Goal: Book appointment/travel/reservation

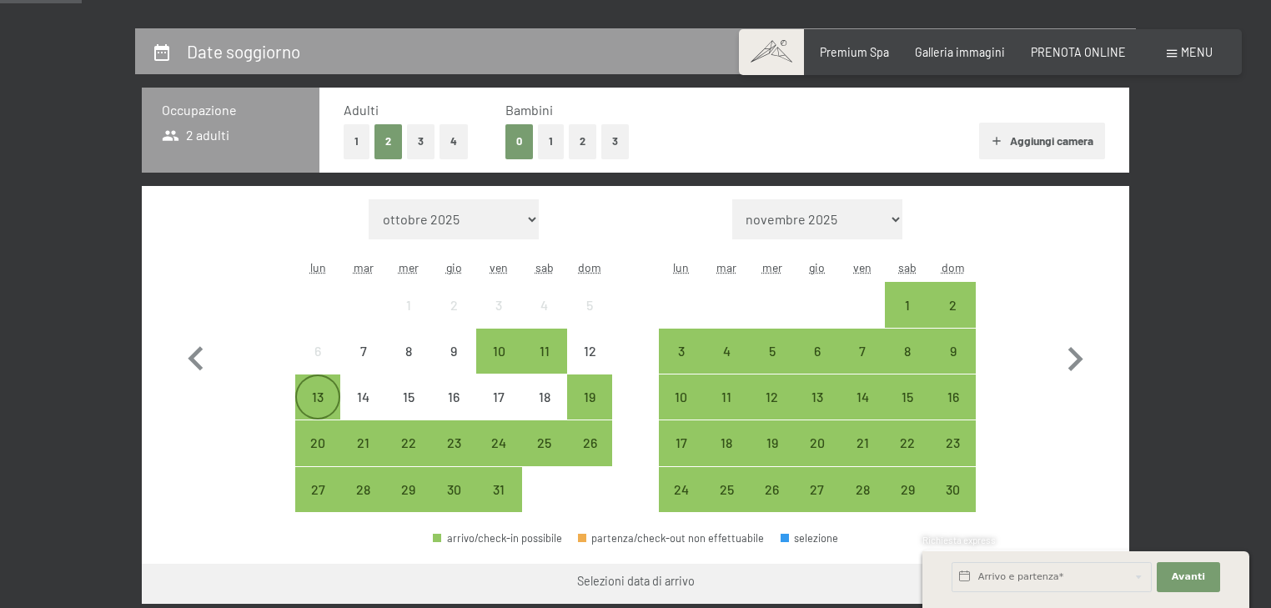
click at [301, 395] on div "13" at bounding box center [318, 411] width 42 height 42
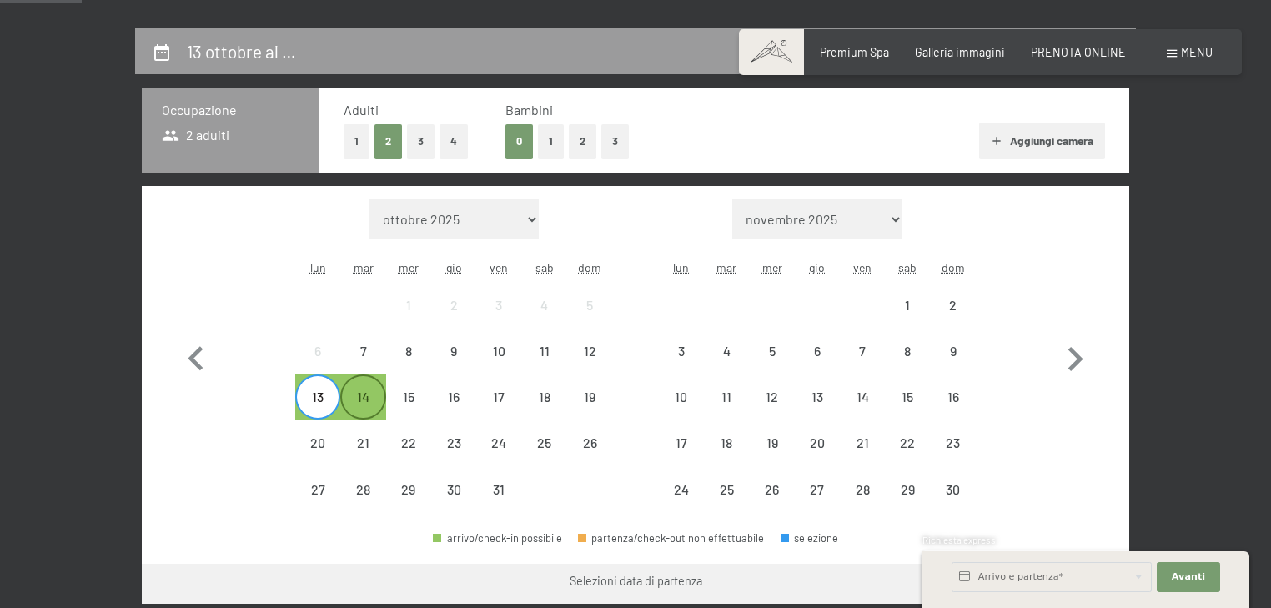
click at [380, 399] on div "14" at bounding box center [363, 411] width 42 height 42
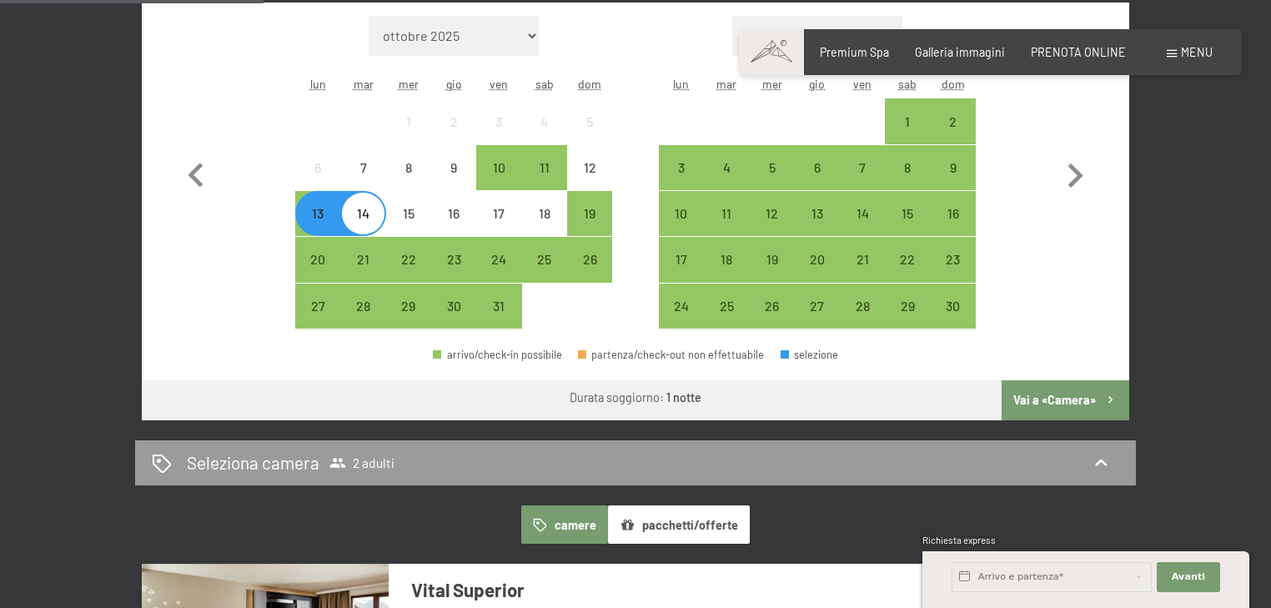
scroll to position [555, 0]
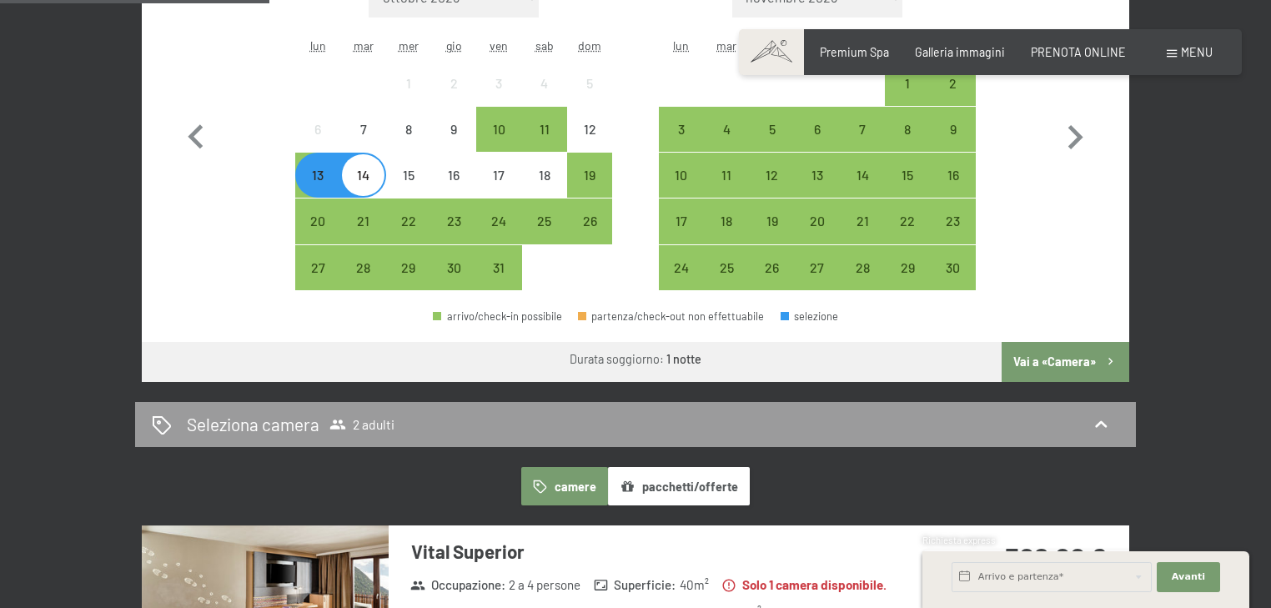
click at [1079, 366] on button "Vai a «Camera»" at bounding box center [1066, 362] width 128 height 40
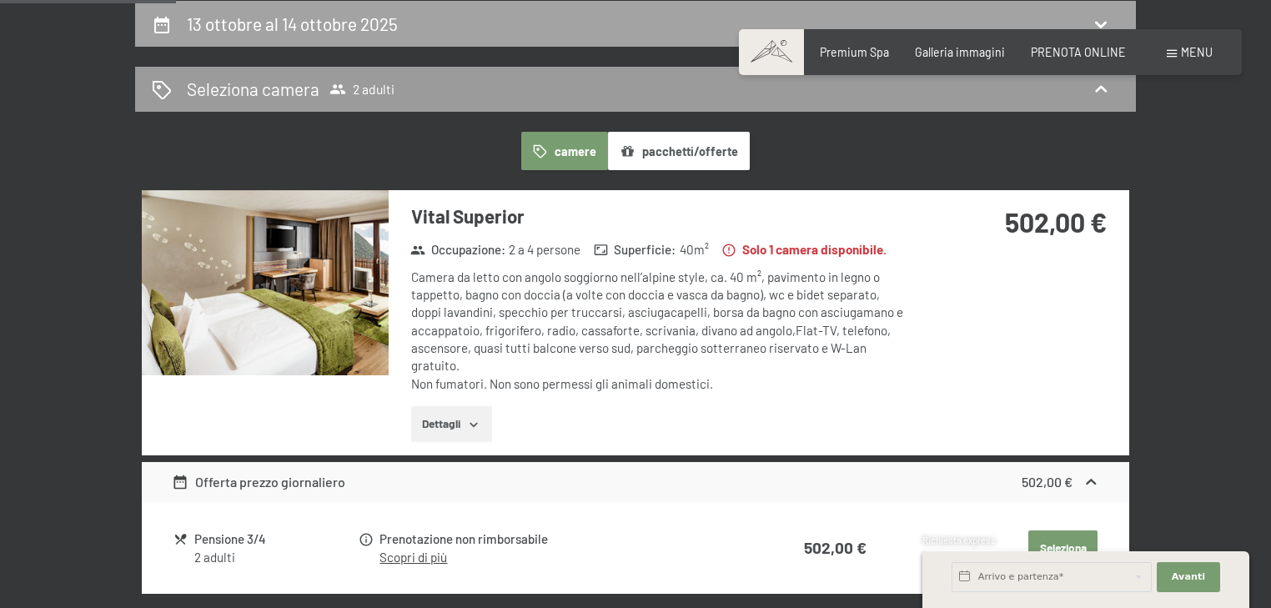
click at [377, 26] on h2 "13 ottobre al 14 ottobre 2025" at bounding box center [292, 23] width 211 height 21
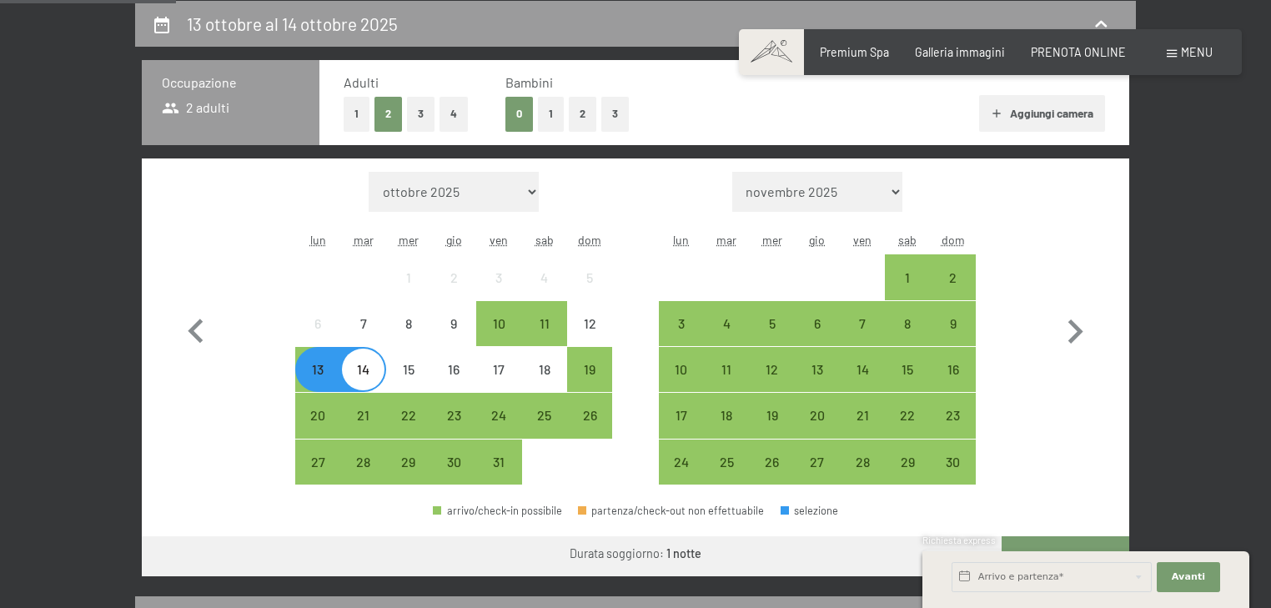
click at [314, 379] on div "13" at bounding box center [318, 384] width 42 height 42
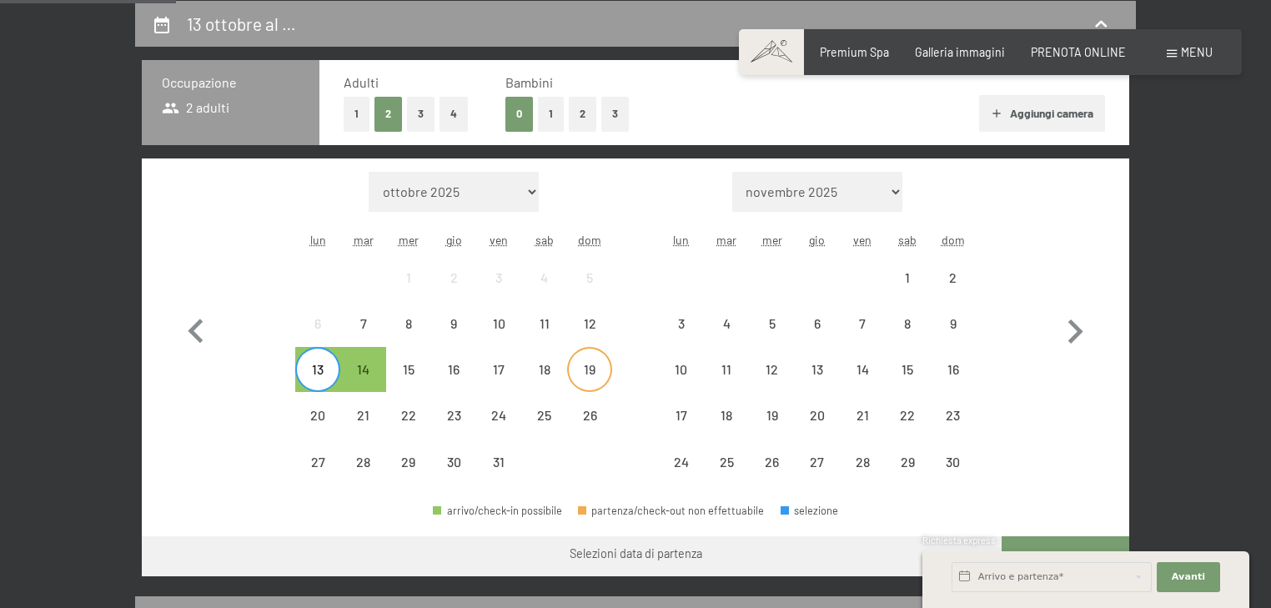
click at [589, 374] on div "19" at bounding box center [590, 384] width 42 height 42
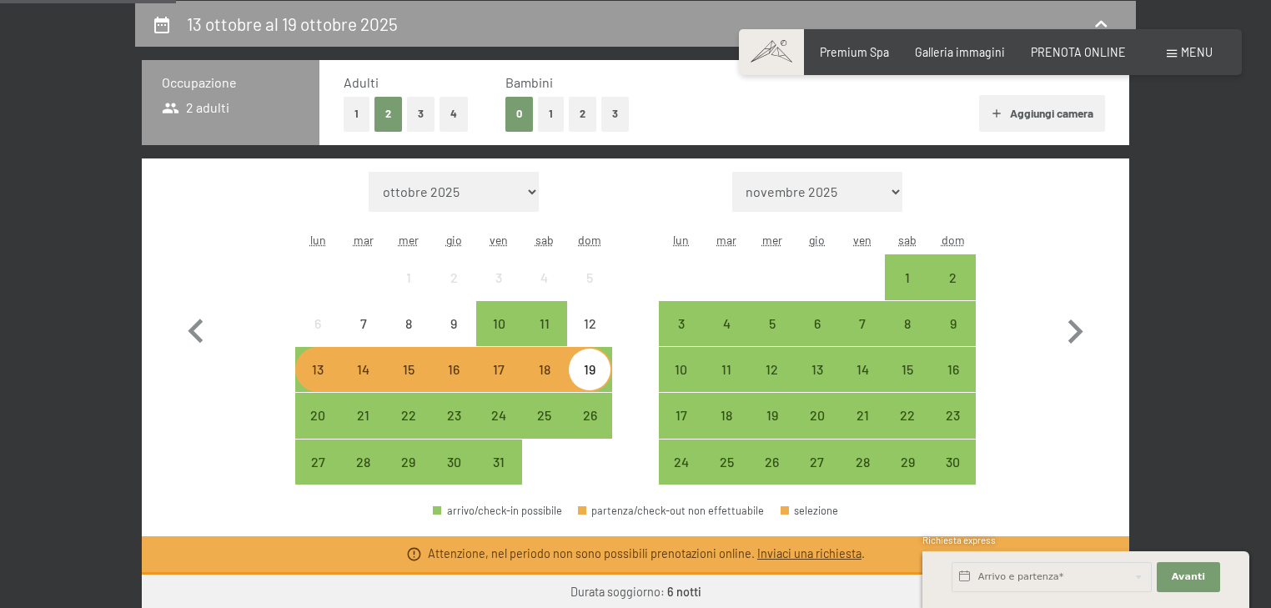
click at [326, 379] on div "13" at bounding box center [318, 384] width 42 height 42
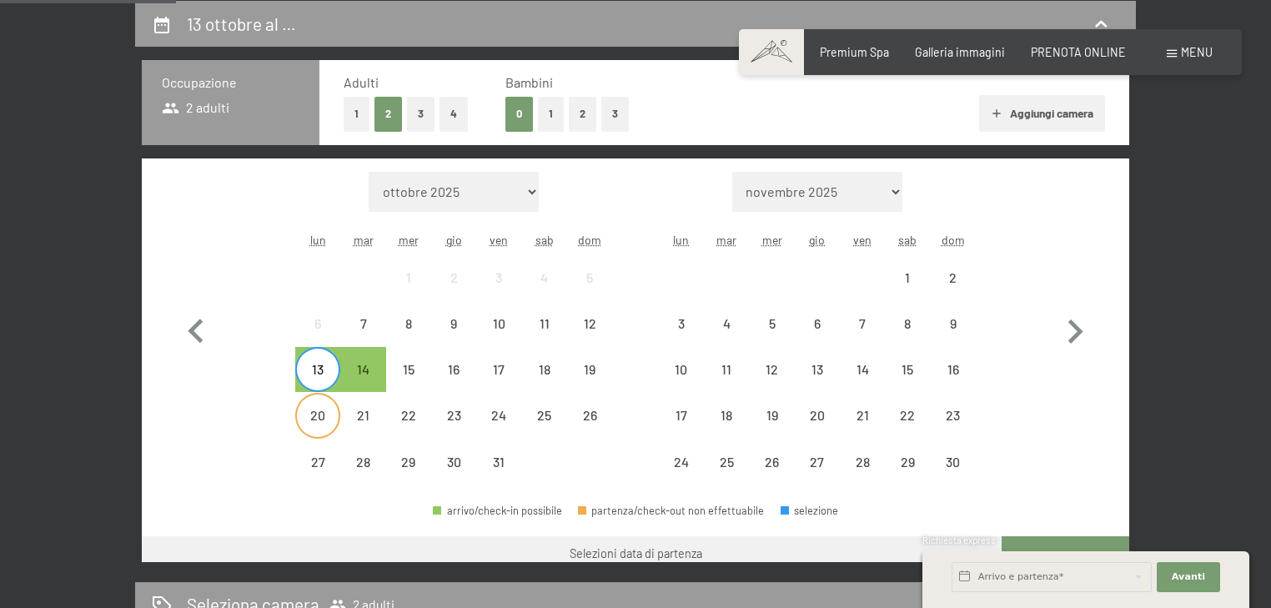
click at [319, 429] on div "20" at bounding box center [318, 430] width 42 height 42
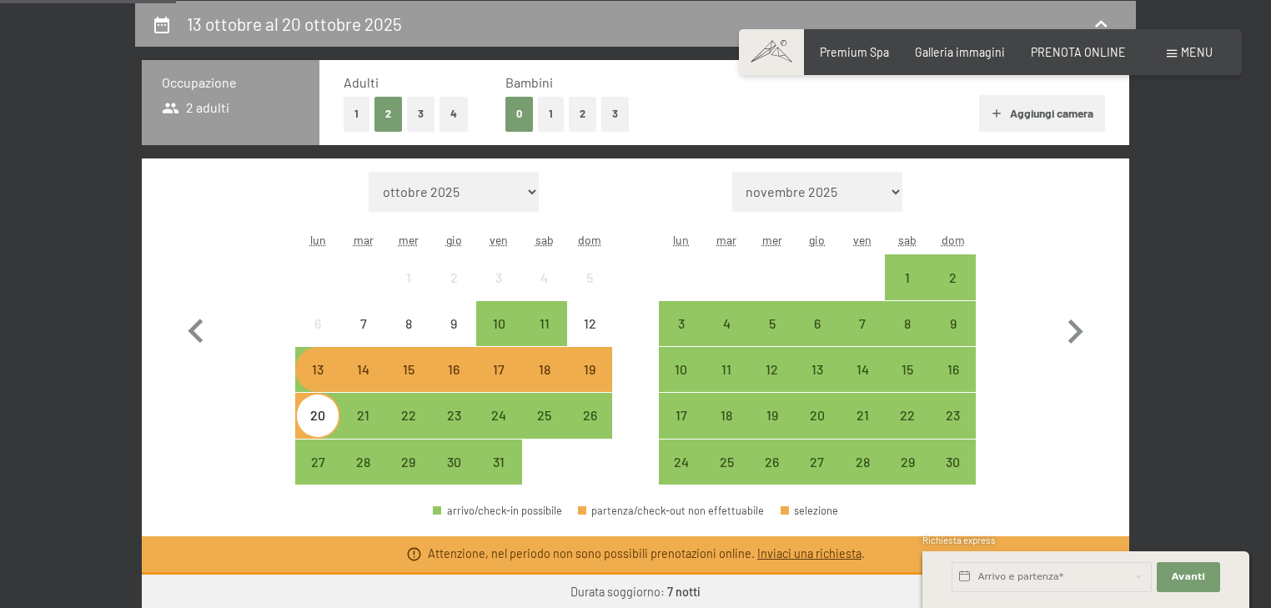
click at [324, 364] on div "13" at bounding box center [318, 384] width 42 height 42
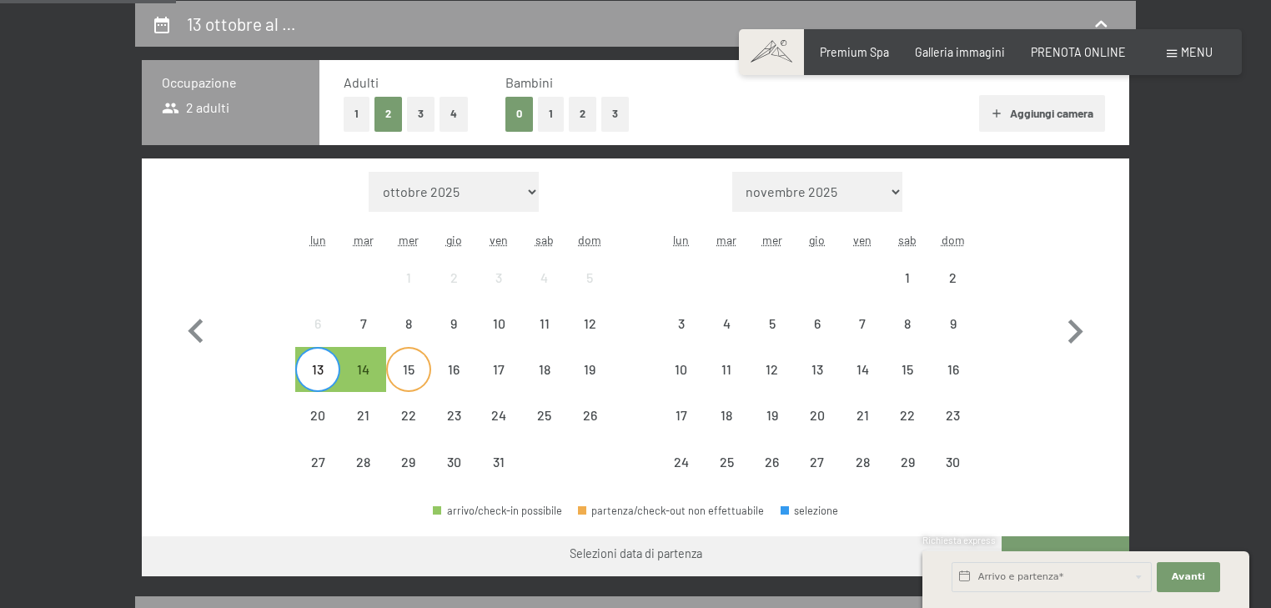
click at [410, 364] on div "15" at bounding box center [409, 384] width 42 height 42
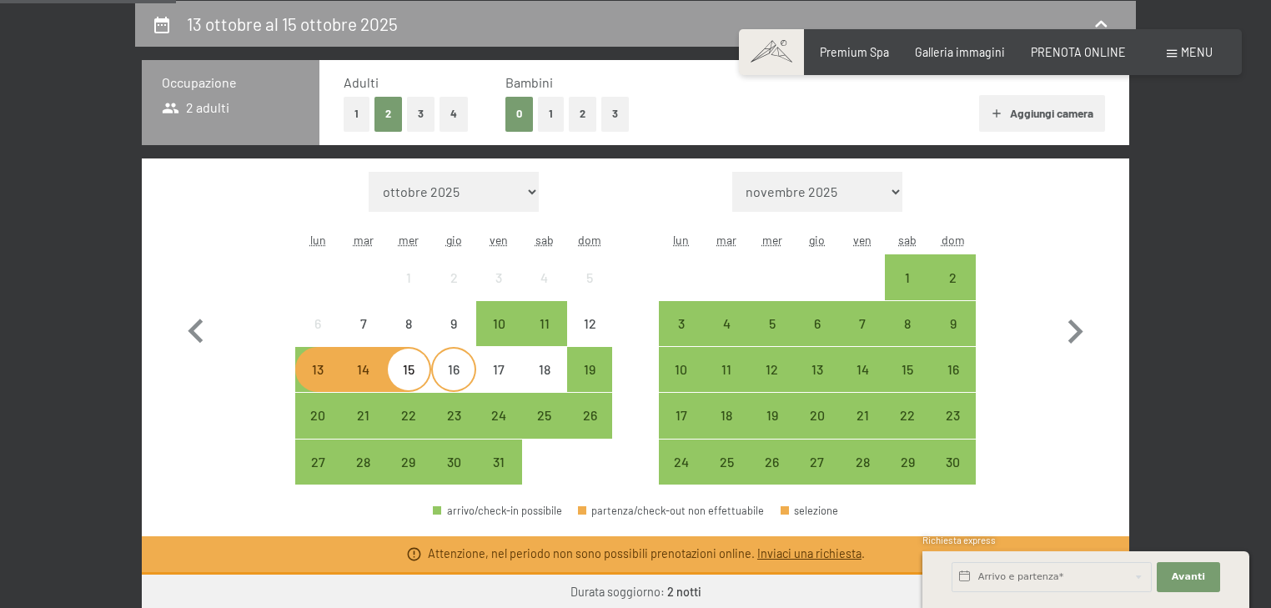
click at [445, 367] on div "16" at bounding box center [454, 384] width 42 height 42
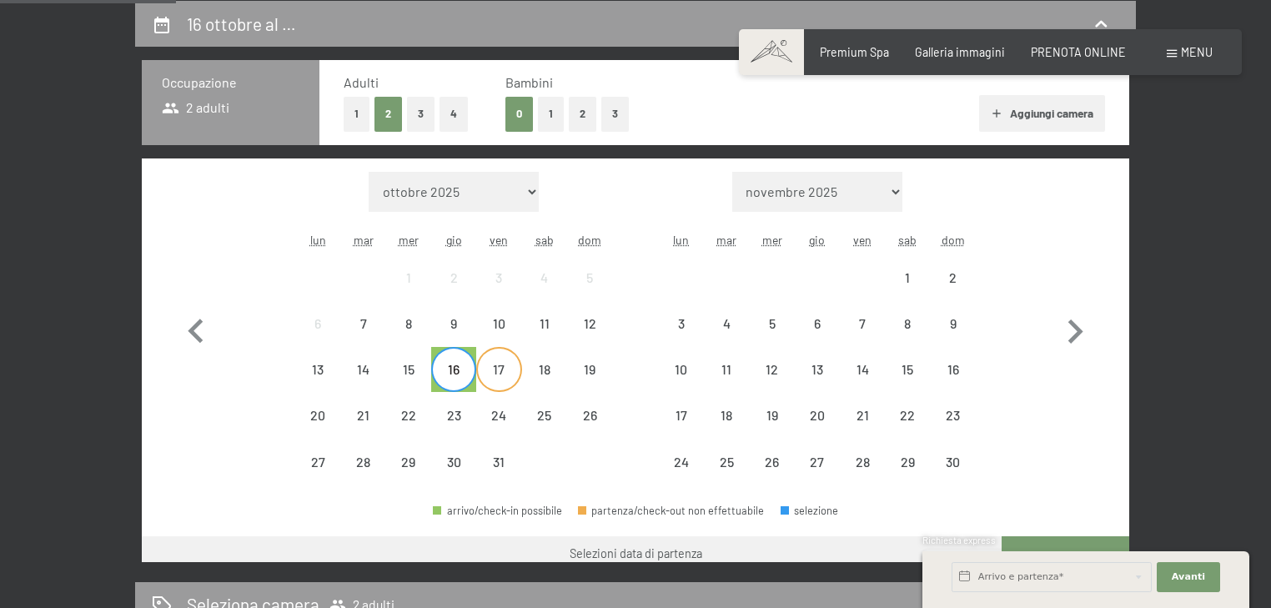
click at [488, 373] on div "17" at bounding box center [499, 384] width 42 height 42
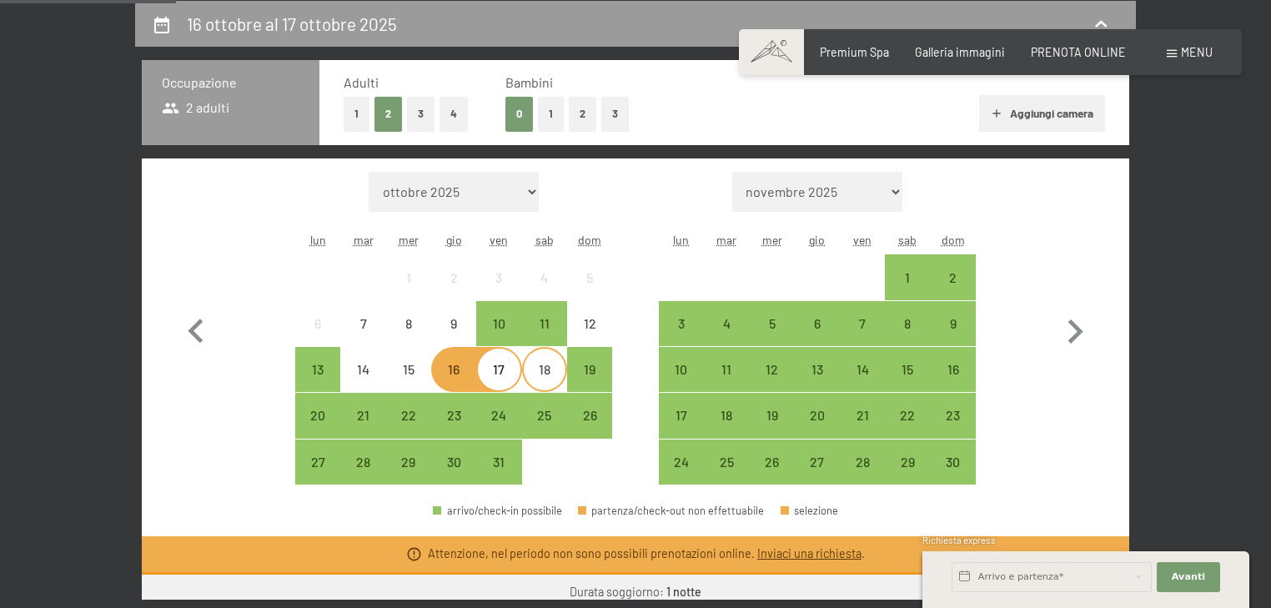
click at [527, 366] on div "18" at bounding box center [545, 384] width 42 height 42
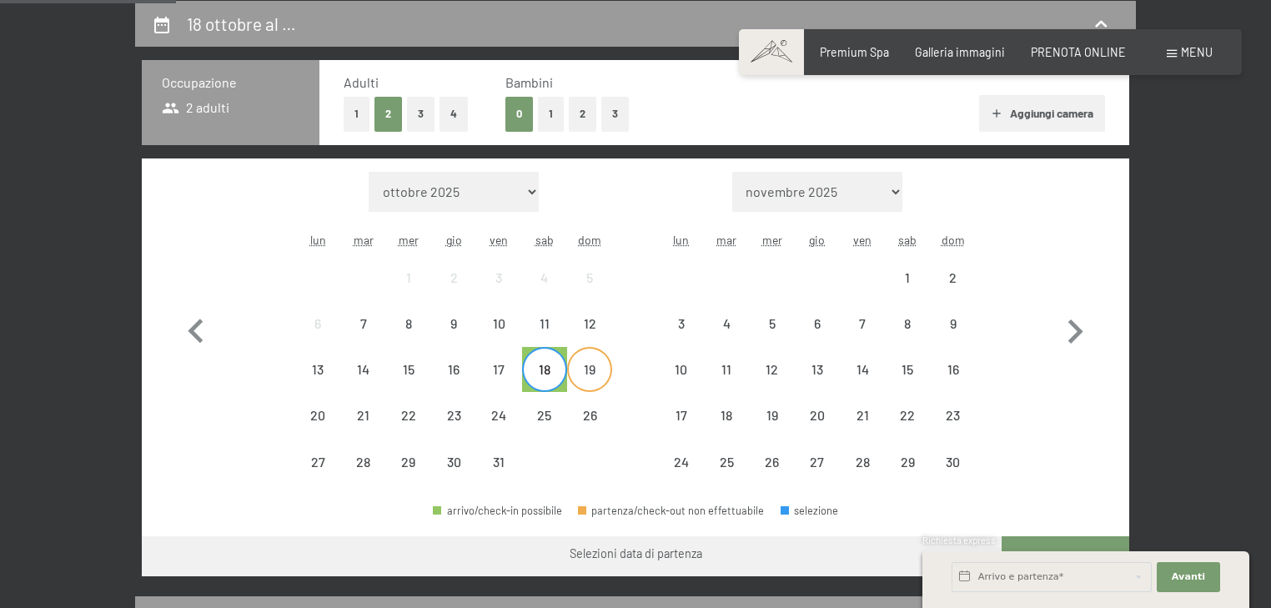
click at [580, 368] on div "19" at bounding box center [590, 384] width 42 height 42
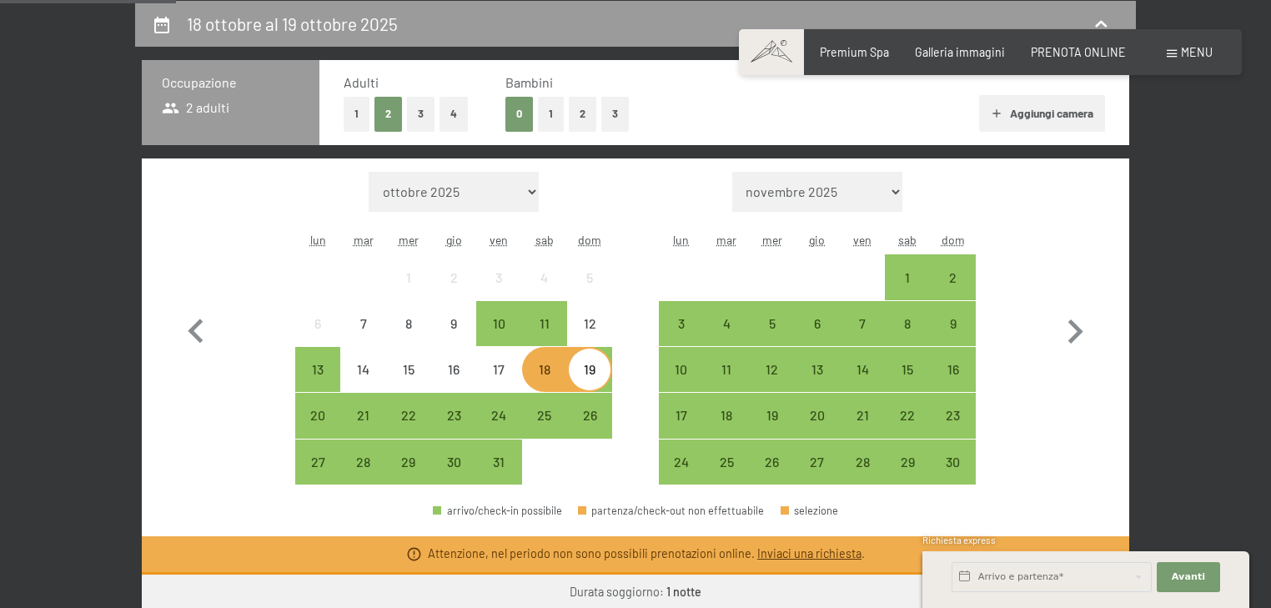
click at [581, 370] on div "19" at bounding box center [590, 384] width 42 height 42
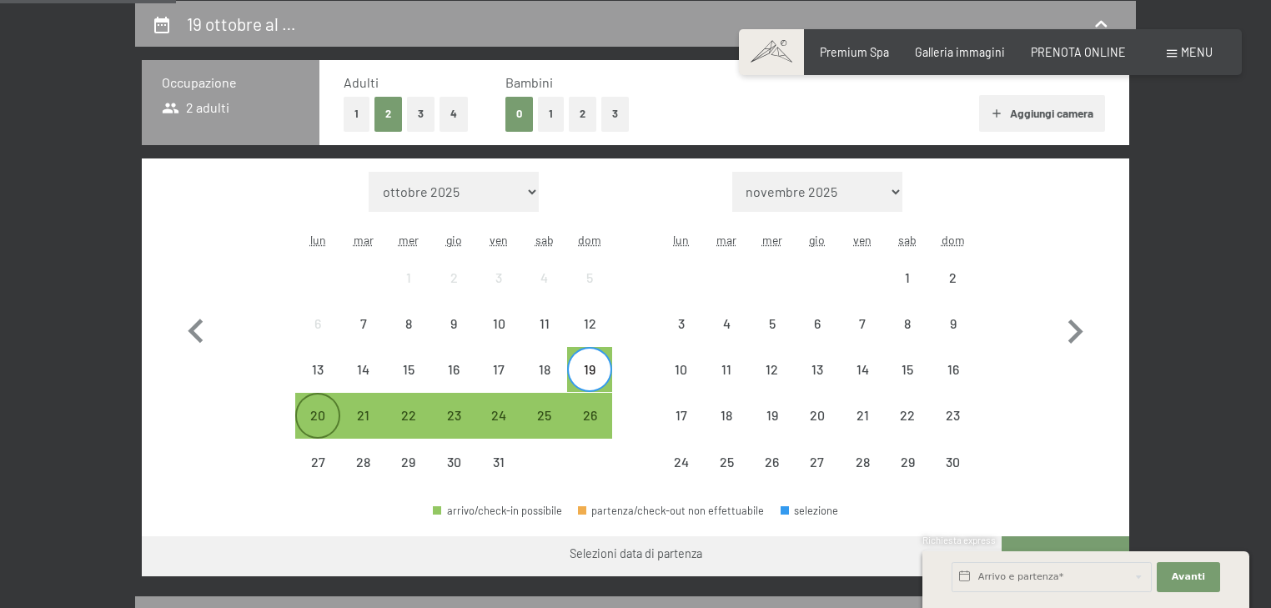
click at [301, 425] on div "20" at bounding box center [318, 430] width 42 height 42
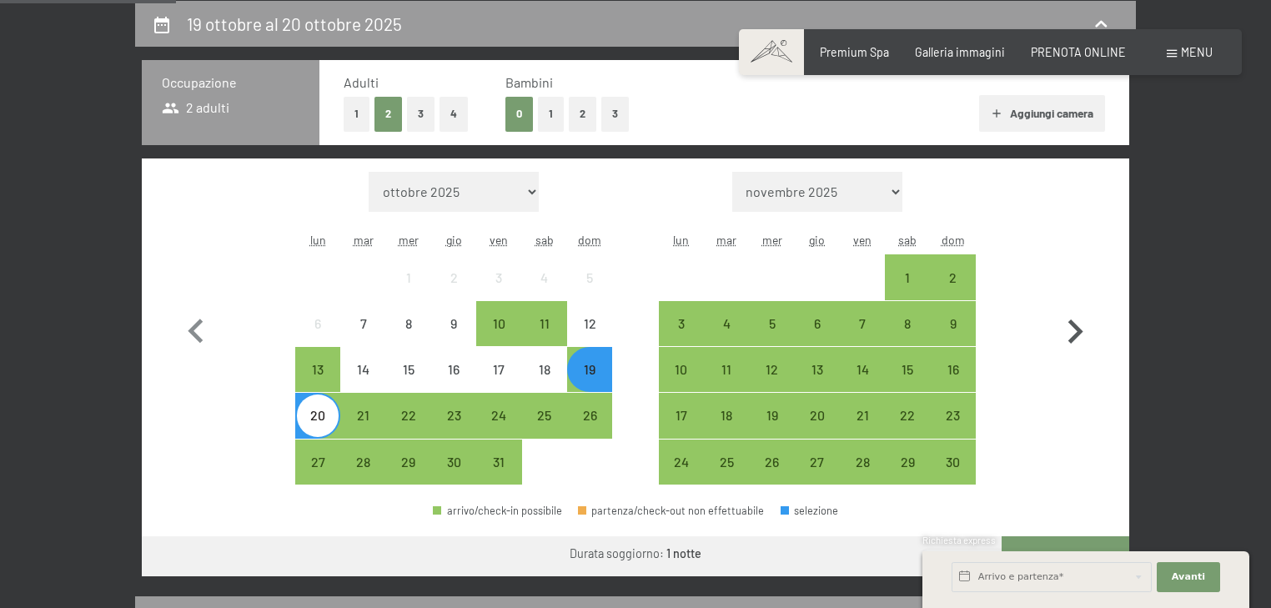
click at [1091, 333] on icon "button" at bounding box center [1075, 332] width 48 height 48
select select "[DATE]"
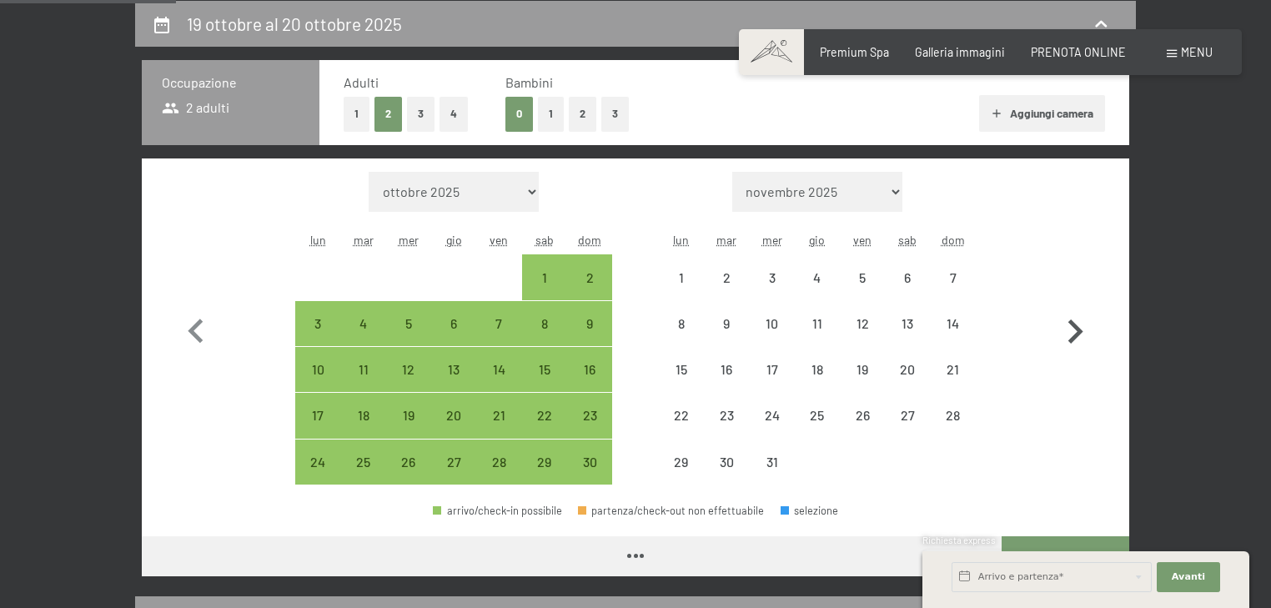
click at [1073, 336] on icon "button" at bounding box center [1075, 331] width 15 height 24
select select "[DATE]"
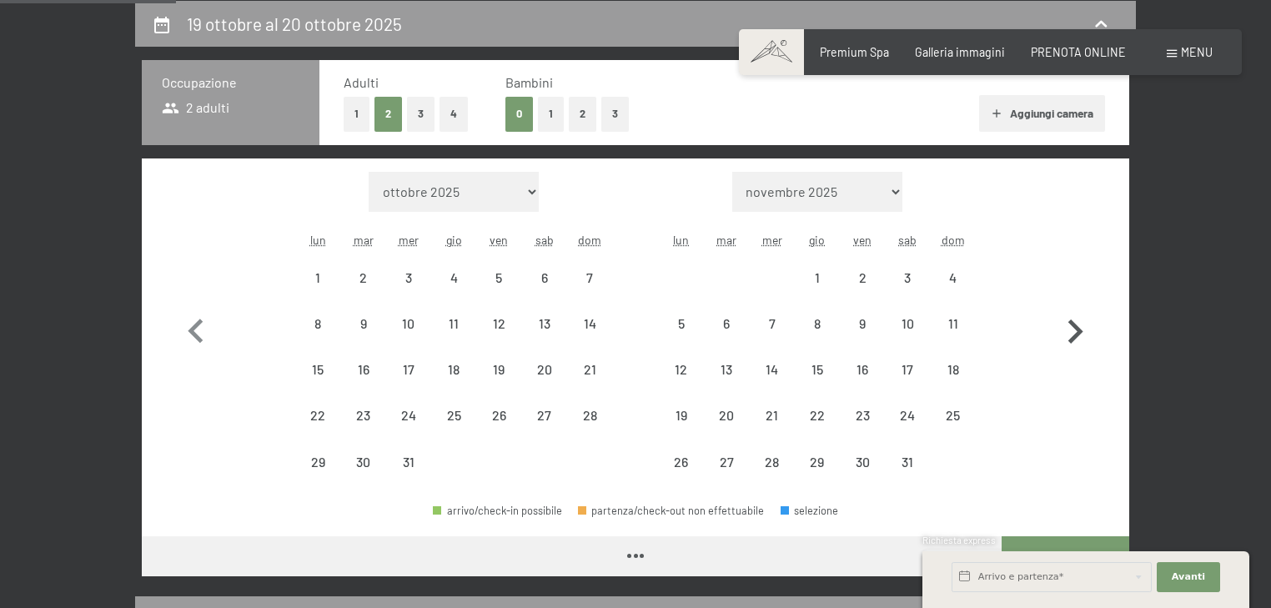
select select "[DATE]"
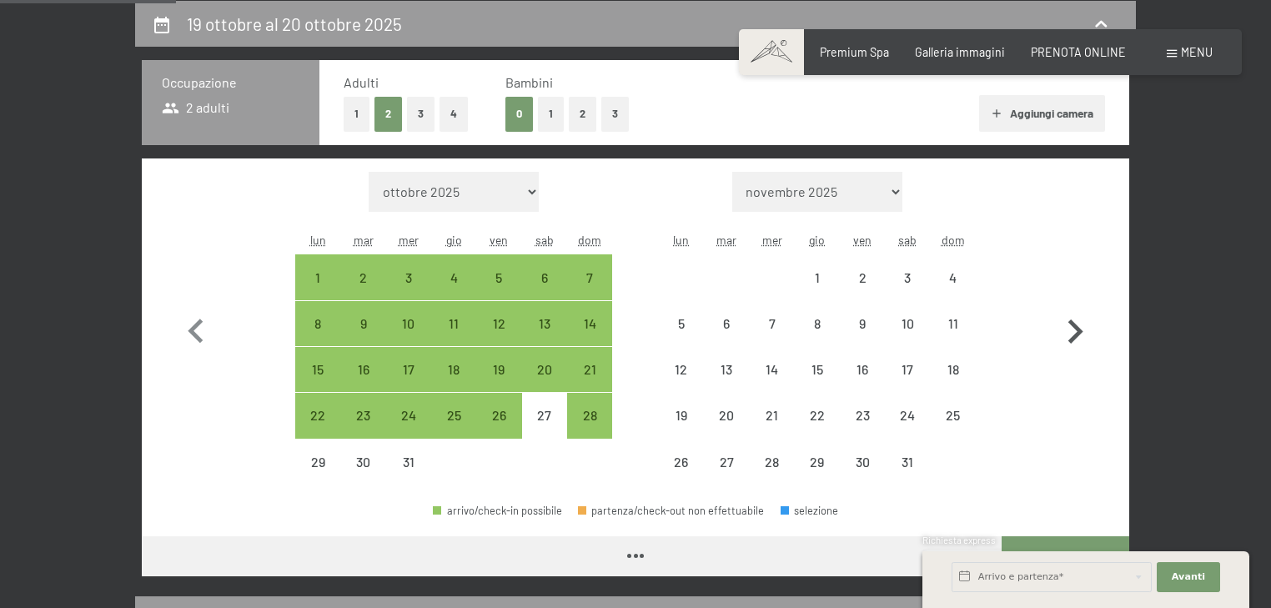
select select "[DATE]"
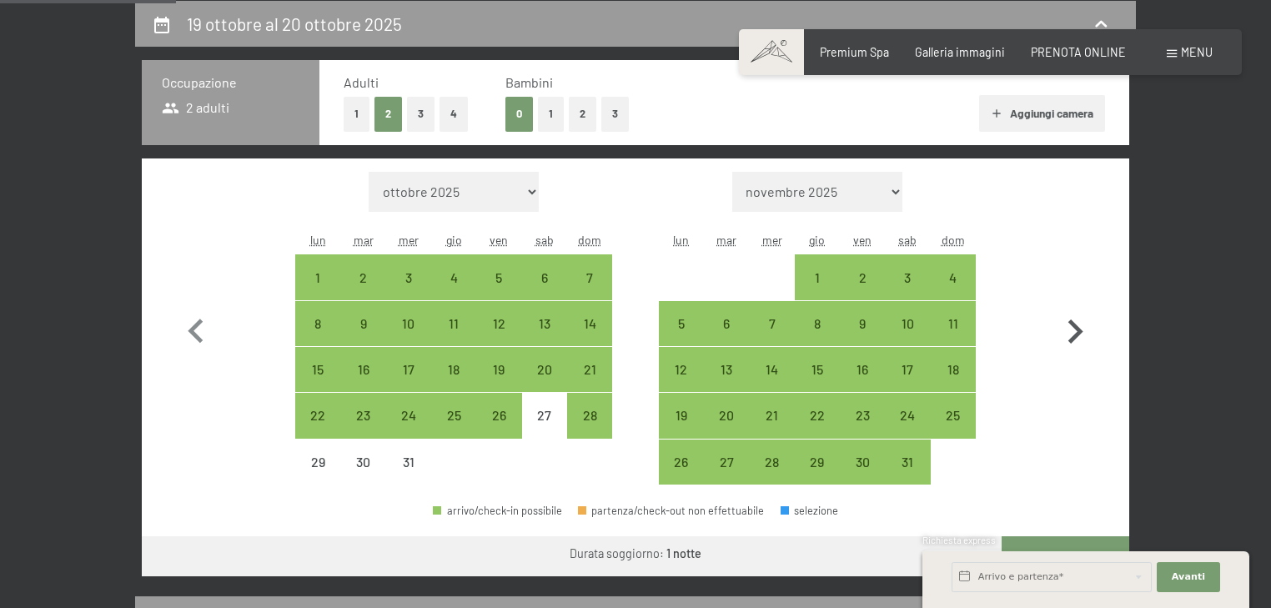
click at [1073, 336] on icon "button" at bounding box center [1075, 331] width 15 height 24
select select "[DATE]"
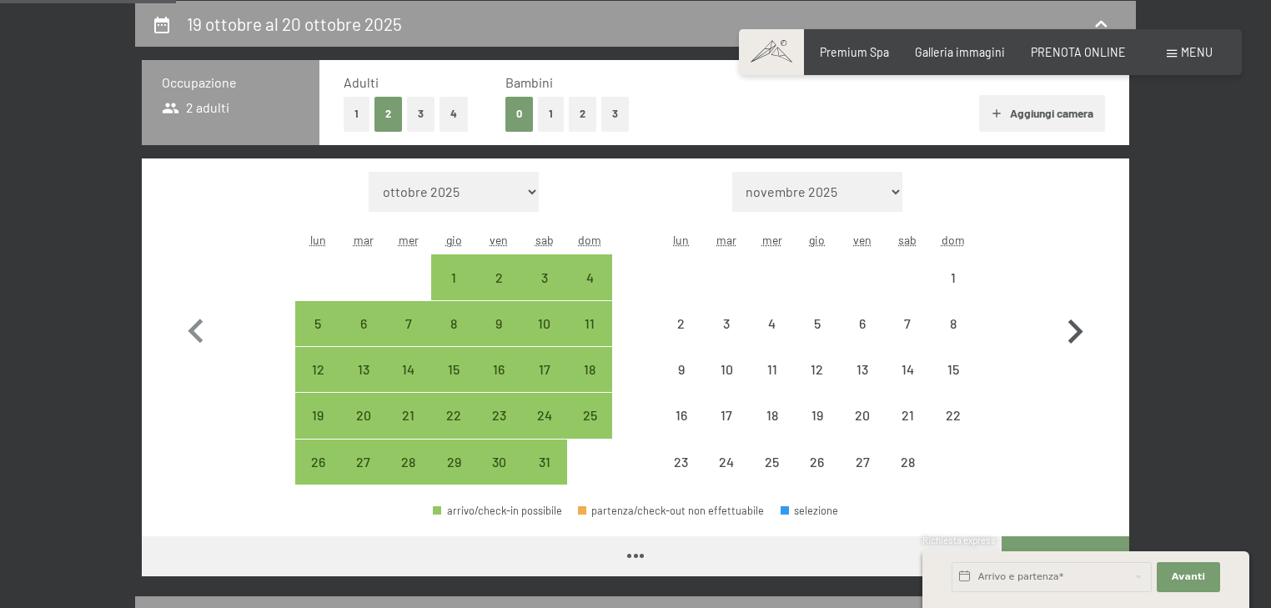
select select "[DATE]"
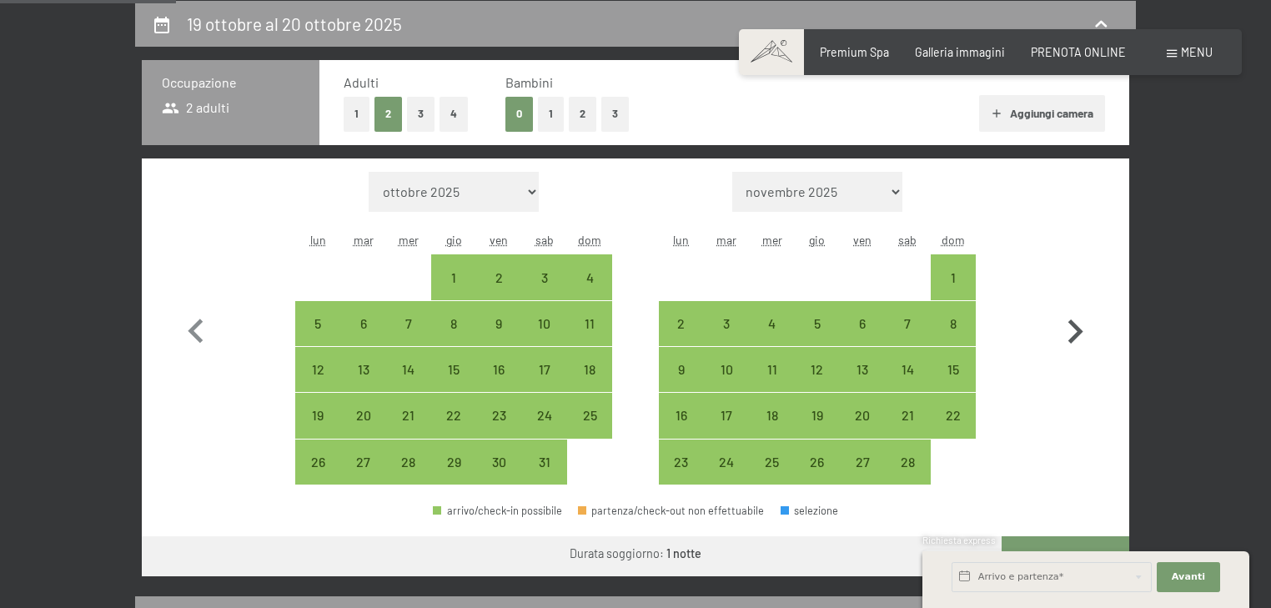
click at [1073, 336] on icon "button" at bounding box center [1075, 331] width 15 height 24
select select "[DATE]"
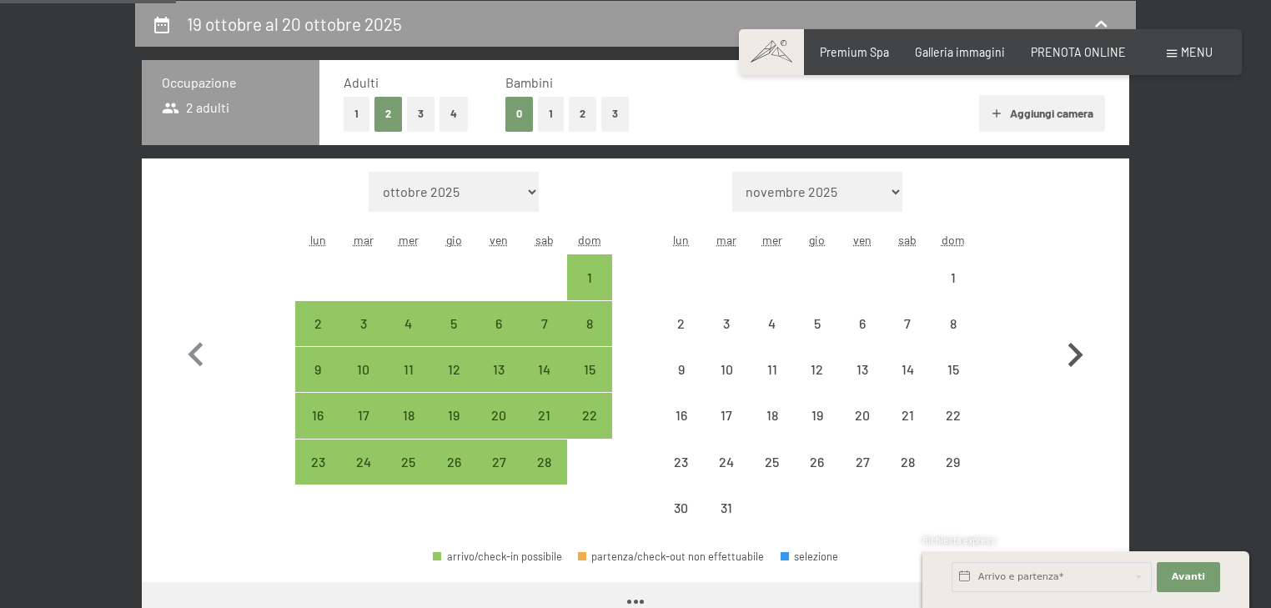
select select "[DATE]"
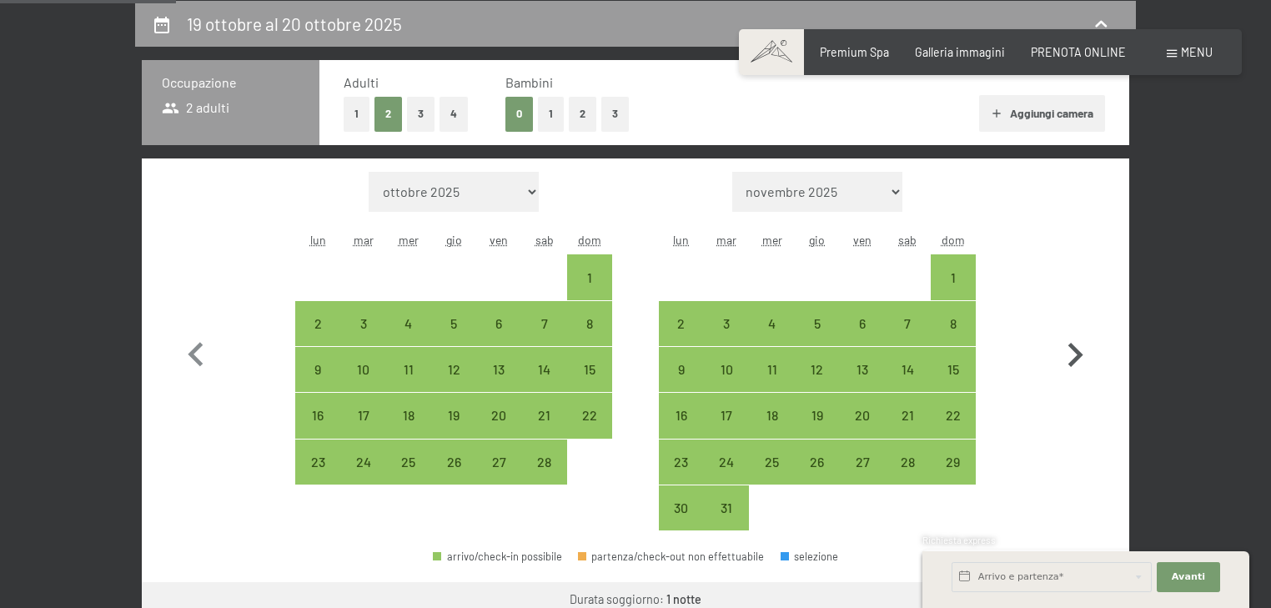
click at [1073, 336] on icon "button" at bounding box center [1075, 355] width 48 height 48
select select "[DATE]"
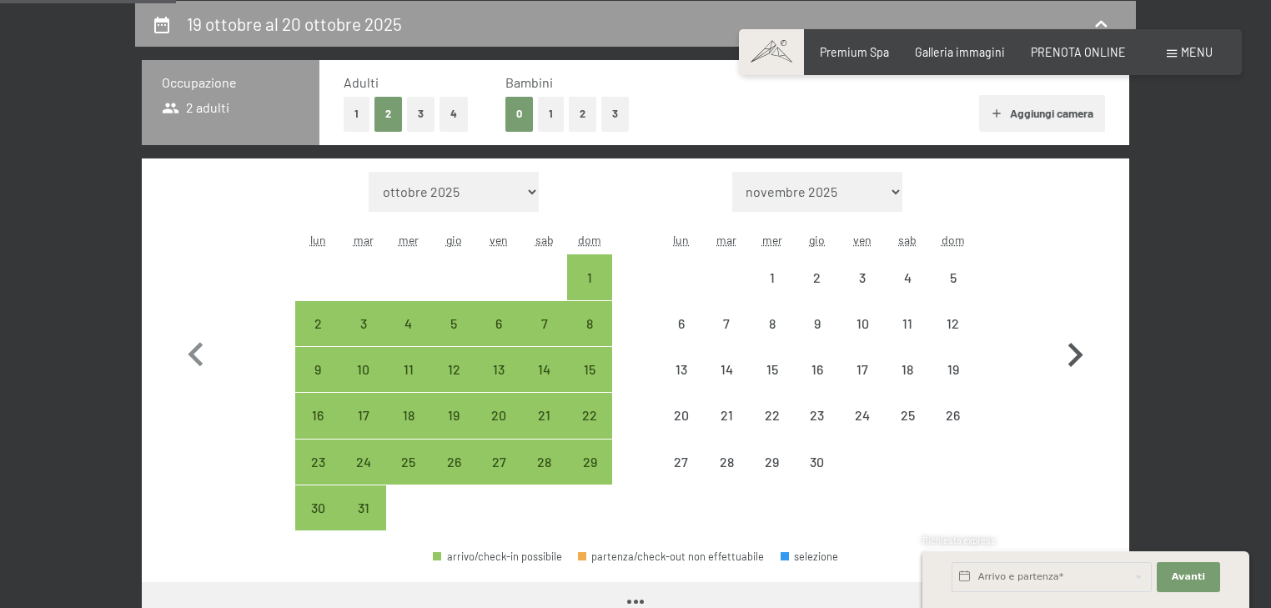
select select "[DATE]"
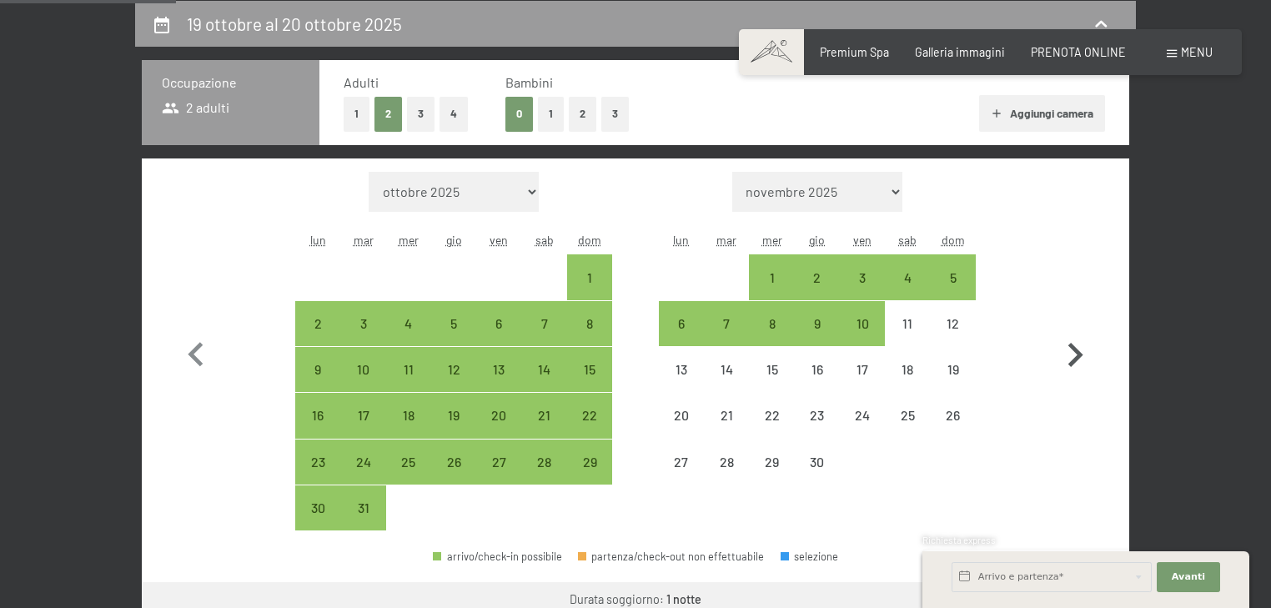
click at [1073, 336] on icon "button" at bounding box center [1075, 355] width 48 height 48
select select "[DATE]"
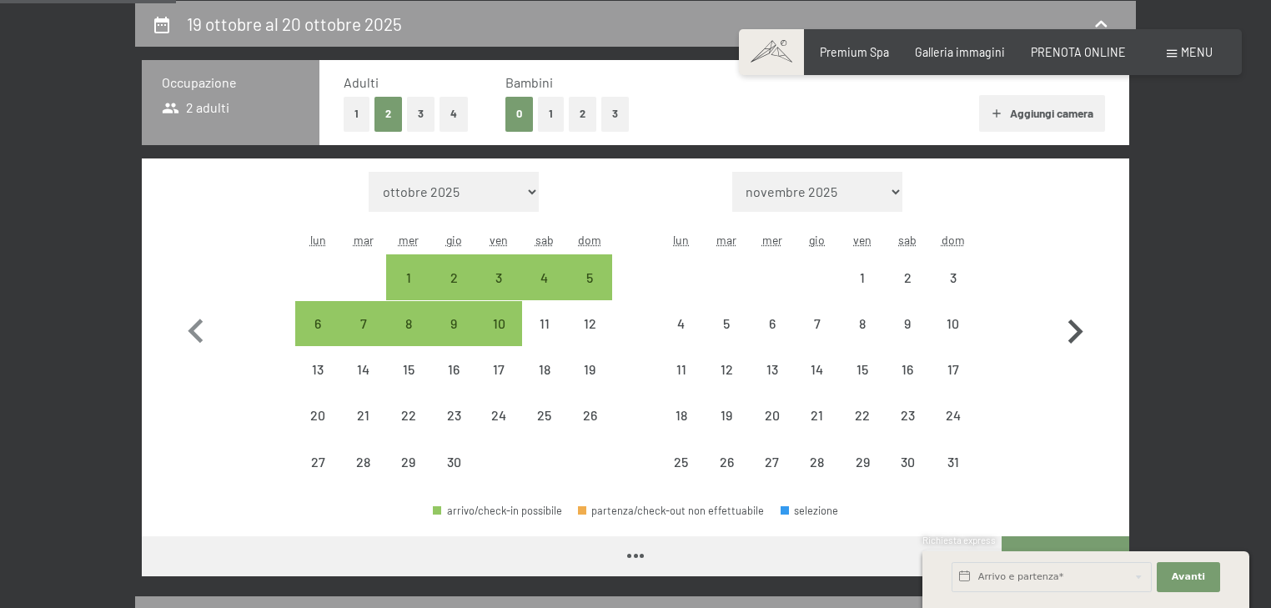
select select "[DATE]"
